Goal: Communication & Community: Answer question/provide support

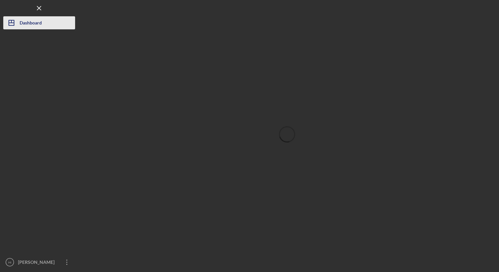
click at [33, 20] on div "Dashboard" at bounding box center [31, 23] width 22 height 15
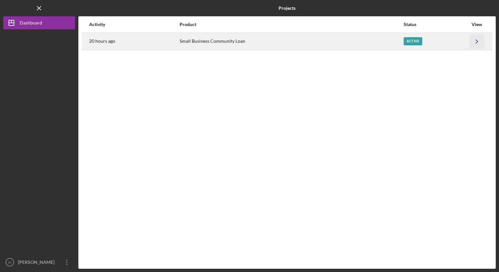
click at [476, 44] on icon "Icon/Navigate" at bounding box center [476, 41] width 15 height 15
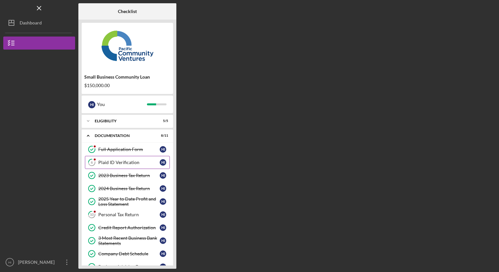
click at [115, 159] on link "6 Plaid ID Verification H I" at bounding box center [127, 162] width 85 height 13
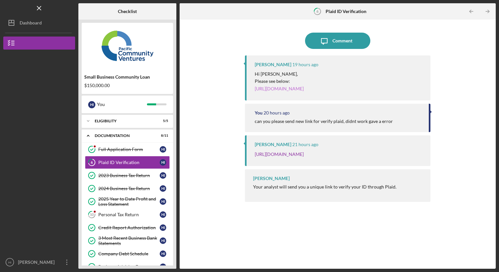
click at [289, 91] on link "[URL][DOMAIN_NAME]" at bounding box center [279, 89] width 49 height 6
click at [281, 88] on link "[URL][DOMAIN_NAME]" at bounding box center [279, 89] width 49 height 6
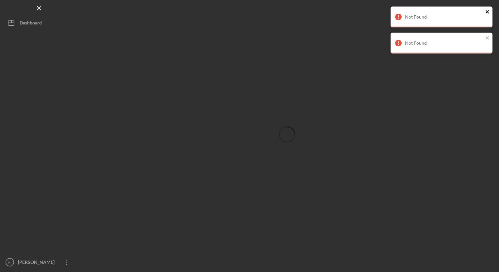
click at [487, 10] on icon "close" at bounding box center [487, 11] width 5 height 5
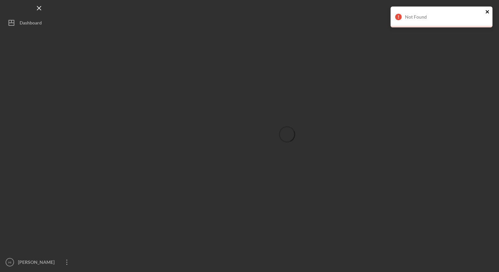
click at [488, 11] on icon "close" at bounding box center [487, 11] width 5 height 5
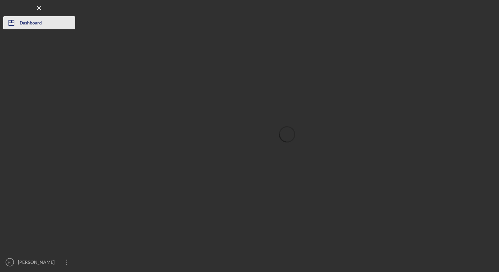
click at [30, 22] on div "Dashboard" at bounding box center [31, 23] width 22 height 15
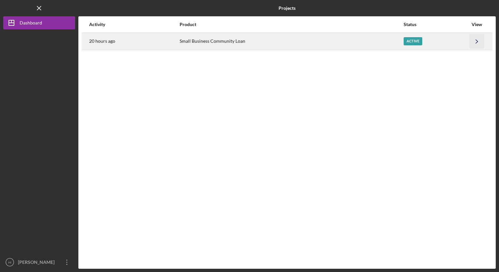
click at [476, 41] on icon "Icon/Navigate" at bounding box center [476, 41] width 15 height 15
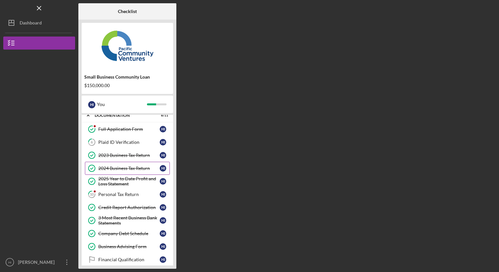
scroll to position [22, 0]
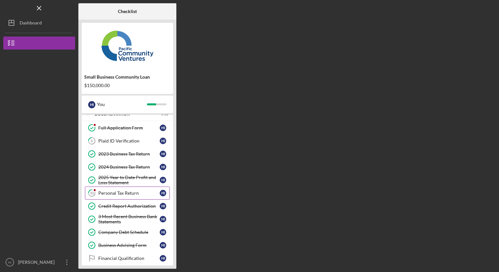
click at [137, 189] on link "10 Personal Tax Return H I" at bounding box center [127, 193] width 85 height 13
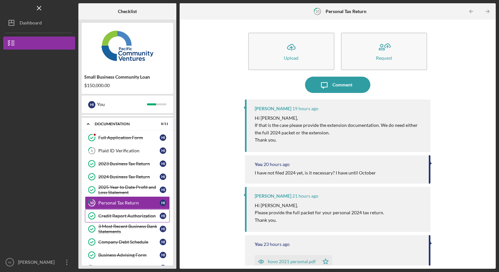
scroll to position [55, 0]
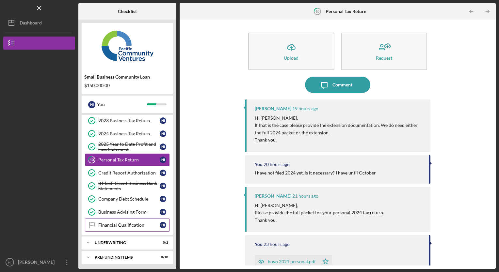
click at [116, 223] on div "Financial Qualification" at bounding box center [128, 225] width 61 height 5
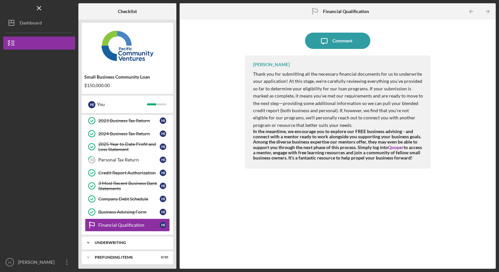
click at [109, 246] on div "Icon/Expander Underwriting 0 / 2" at bounding box center [127, 242] width 91 height 13
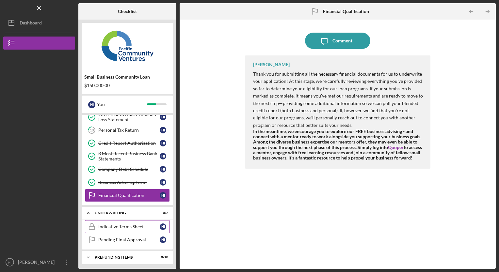
click at [129, 227] on div "Indicative Terms Sheet" at bounding box center [128, 226] width 61 height 5
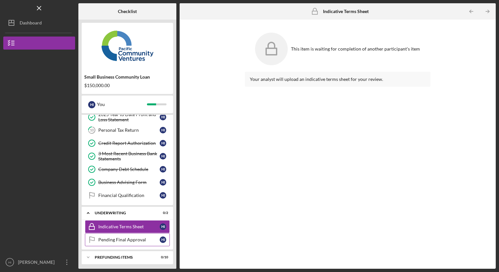
click at [127, 240] on div "Pending Final Approval" at bounding box center [128, 239] width 61 height 5
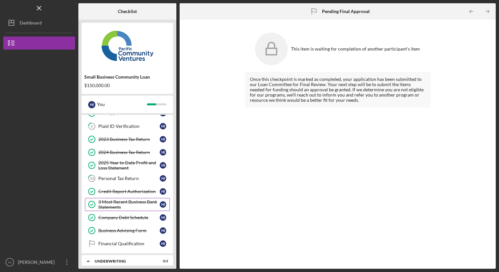
scroll to position [37, 0]
click at [118, 179] on div "Personal Tax Return" at bounding box center [128, 178] width 61 height 5
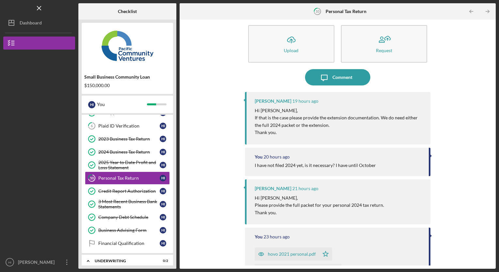
scroll to position [7, 0]
click at [339, 80] on div "Comment" at bounding box center [342, 78] width 20 height 16
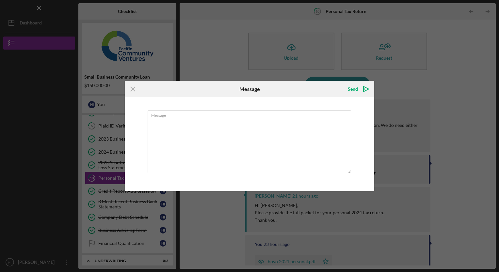
type textarea "i"
type textarea "I"
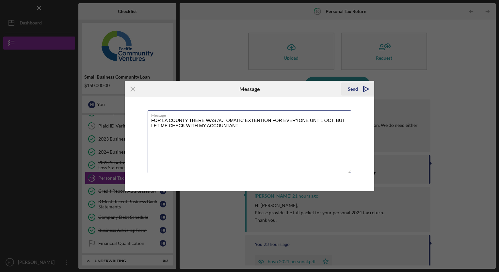
type textarea "FOR LA COUNTY THERE WAS AUTOMATIC EXTENTION FOR EVERYONE UNTIL OCT. BUT LET ME …"
click at [350, 90] on div "Send" at bounding box center [353, 89] width 10 height 13
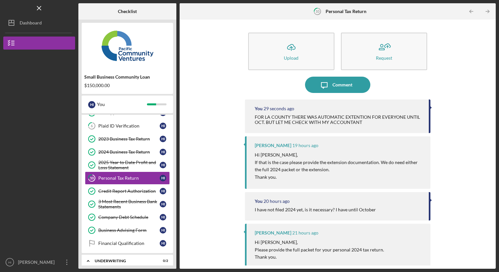
click at [64, 178] on div at bounding box center [39, 204] width 72 height 103
click at [23, 265] on div "[PERSON_NAME]" at bounding box center [37, 263] width 42 height 15
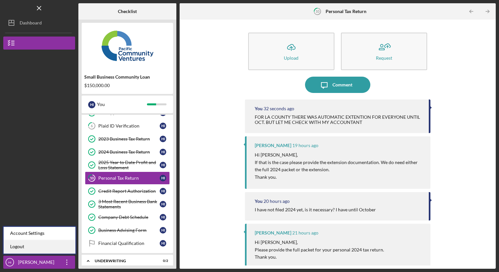
click at [18, 246] on link "Logout" at bounding box center [40, 246] width 72 height 13
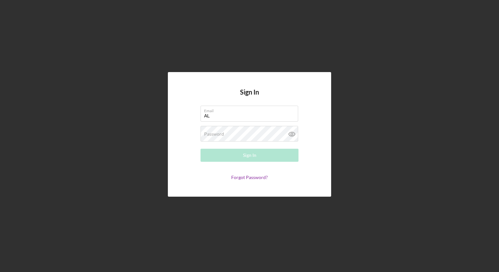
type input "A"
type input "altadenahospicecare@yahoo.com"
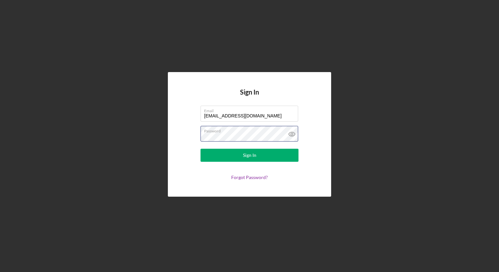
click at [200, 149] on button "Sign In" at bounding box center [249, 155] width 98 height 13
